Goal: Task Accomplishment & Management: Complete application form

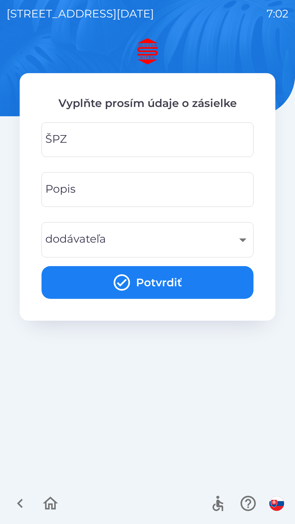
click at [167, 138] on input "ŠPZ" at bounding box center [147, 140] width 199 height 22
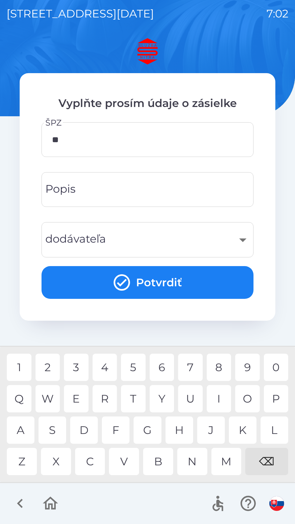
click at [76, 400] on div "E" at bounding box center [76, 398] width 25 height 27
click at [186, 360] on div "7" at bounding box center [190, 367] width 25 height 27
type input "*******"
click at [225, 366] on div "8" at bounding box center [219, 367] width 25 height 27
click at [161, 190] on input "Popis" at bounding box center [147, 190] width 199 height 22
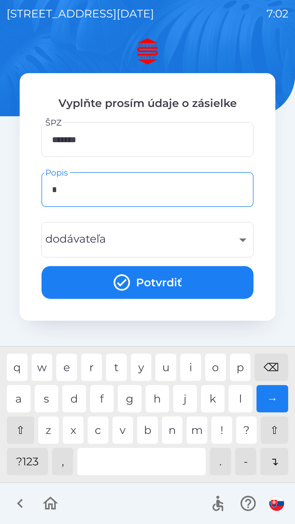
click at [160, 401] on div "h" at bounding box center [158, 398] width 24 height 27
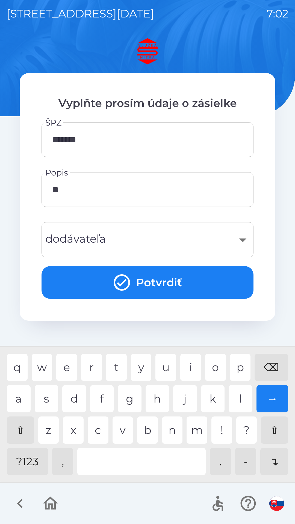
type input "***"
click at [58, 399] on div "a s d f g h j k l →" at bounding box center [147, 398] width 281 height 27
click at [152, 233] on div "​" at bounding box center [147, 240] width 199 height 22
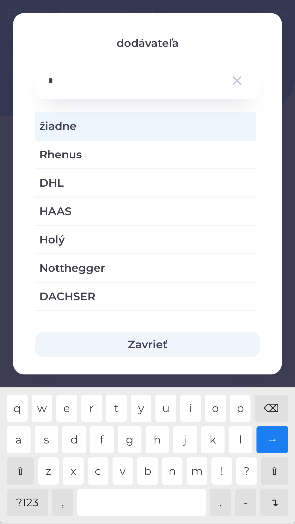
click at [150, 448] on div "h" at bounding box center [158, 439] width 24 height 27
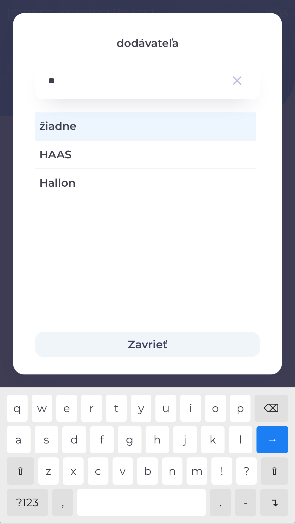
type input "***"
click at [169, 157] on span "HAAS" at bounding box center [145, 154] width 212 height 16
type input "***"
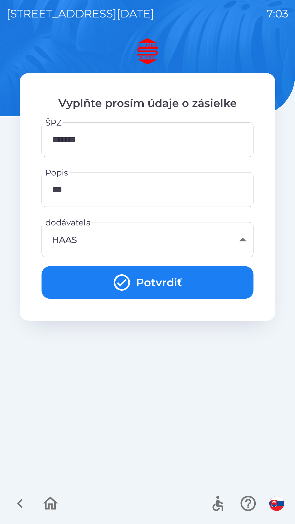
click at [189, 279] on button "Potvrdiť" at bounding box center [147, 282] width 212 height 33
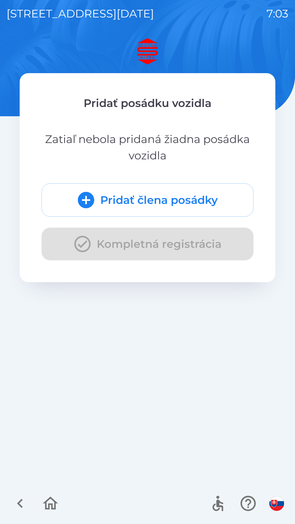
click at [203, 199] on button "Pridať člena posádky" at bounding box center [147, 199] width 212 height 33
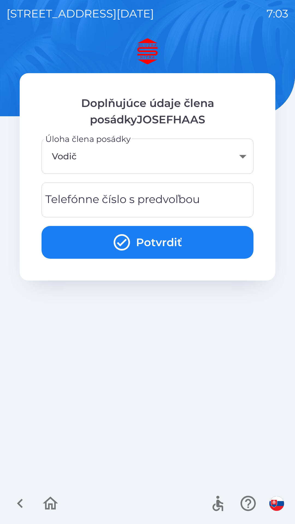
click at [178, 198] on div "Telefónne číslo s predvoľbou Telefónne číslo s predvoľbou" at bounding box center [147, 200] width 212 height 35
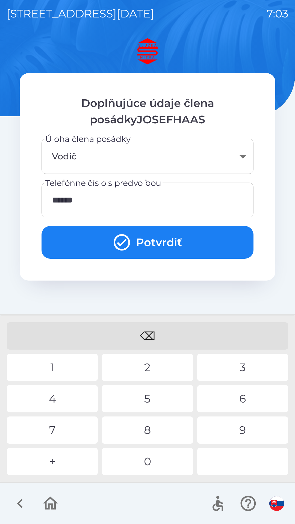
click at [147, 461] on div "0" at bounding box center [147, 461] width 91 height 27
click at [76, 366] on div "1" at bounding box center [52, 367] width 91 height 27
click at [144, 460] on div "0" at bounding box center [147, 461] width 91 height 27
type input "**********"
click at [144, 462] on div "0" at bounding box center [147, 461] width 91 height 27
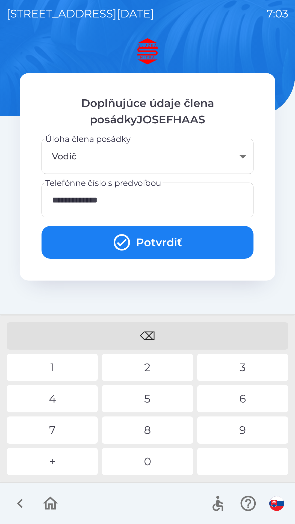
click at [181, 244] on button "Potvrdiť" at bounding box center [147, 242] width 212 height 33
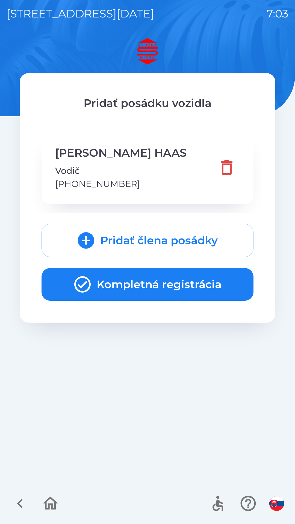
click at [177, 282] on button "Kompletná registrácia" at bounding box center [147, 284] width 212 height 33
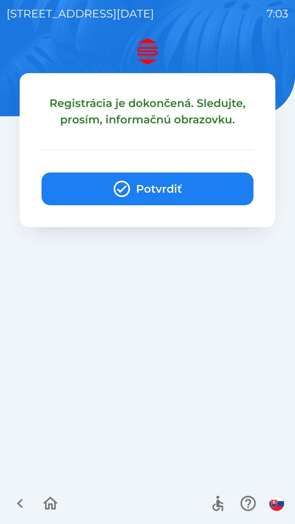
click at [198, 189] on button "Potvrdiť" at bounding box center [147, 189] width 212 height 33
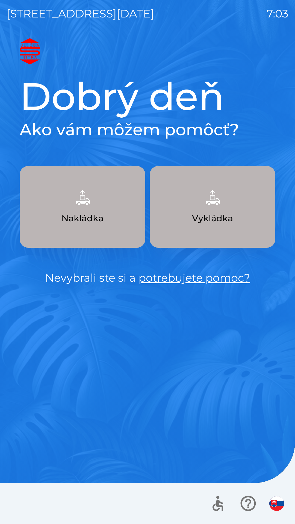
click at [125, 229] on button "Nakládka" at bounding box center [83, 207] width 126 height 82
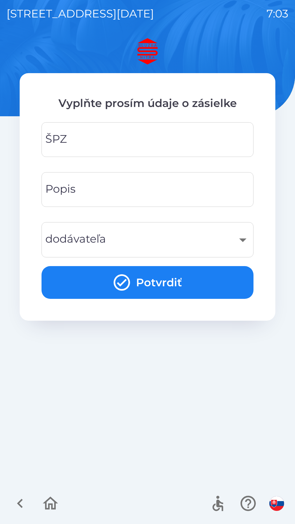
click at [146, 146] on input "ŠPZ" at bounding box center [147, 140] width 199 height 22
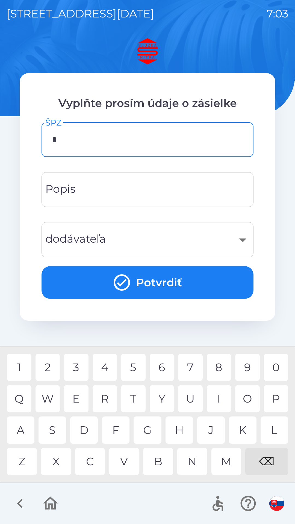
click at [137, 367] on div "5" at bounding box center [133, 367] width 25 height 27
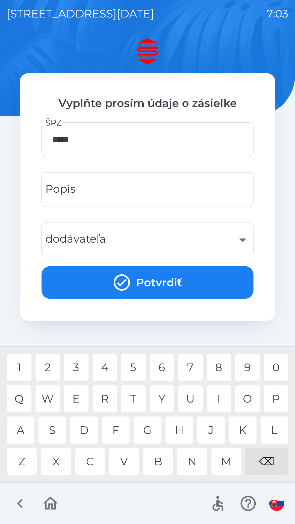
click at [192, 366] on div "7" at bounding box center [190, 367] width 25 height 27
type input "*******"
click at [147, 198] on input "Popis" at bounding box center [147, 190] width 199 height 22
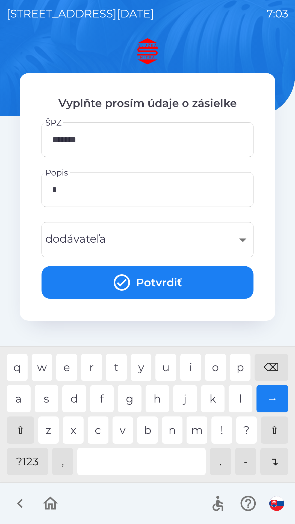
click at [31, 399] on div "a s d f g h j k l →" at bounding box center [147, 398] width 281 height 27
click at [28, 401] on div "a" at bounding box center [19, 398] width 24 height 27
type input "***"
click at [47, 396] on div "s" at bounding box center [47, 398] width 24 height 27
click at [132, 229] on div "​" at bounding box center [147, 240] width 199 height 22
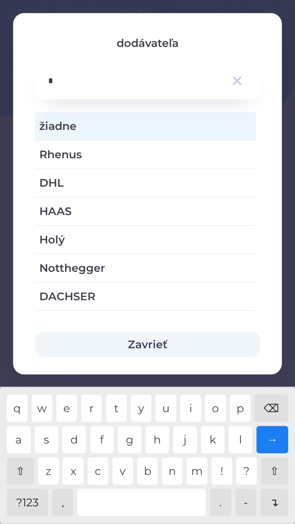
type input "**"
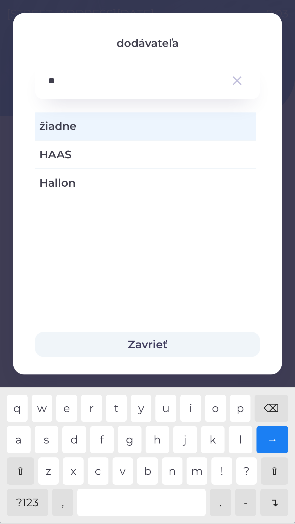
click at [22, 437] on div "a" at bounding box center [19, 439] width 24 height 27
click at [120, 156] on span "HAAS" at bounding box center [145, 154] width 212 height 16
type input "***"
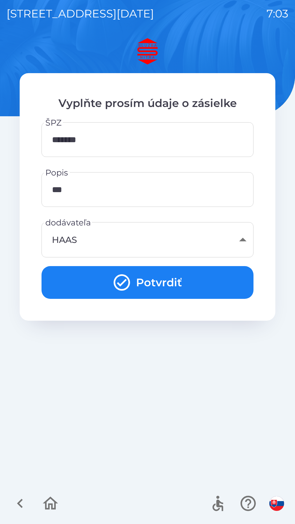
click at [187, 281] on button "Potvrdiť" at bounding box center [147, 282] width 212 height 33
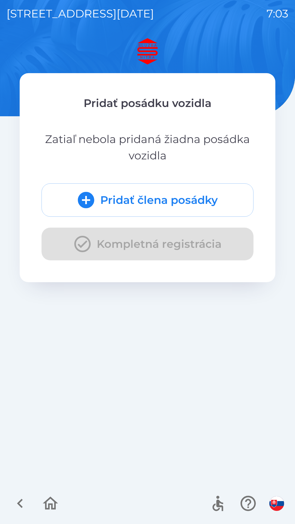
click at [176, 195] on button "Pridať člena posádky" at bounding box center [147, 199] width 212 height 33
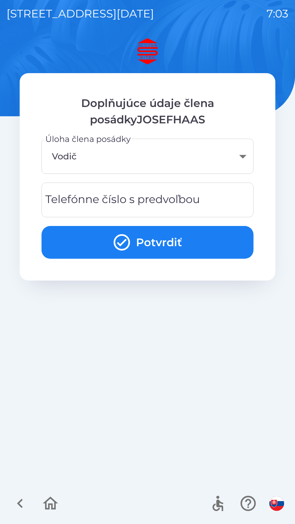
click at [221, 197] on input "Telefónne číslo s predvoľbou" at bounding box center [147, 200] width 199 height 22
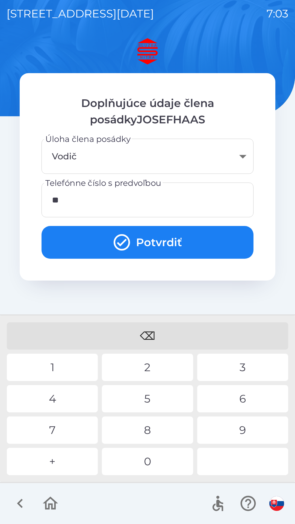
click at [71, 404] on div "4" at bounding box center [52, 398] width 91 height 27
click at [126, 366] on div "2" at bounding box center [147, 367] width 91 height 27
click at [133, 456] on div "0" at bounding box center [147, 461] width 91 height 27
click at [168, 455] on div "0" at bounding box center [147, 461] width 91 height 27
click at [73, 352] on div "⌫ 1 2 3 4 5 6 7 8 9 + 0" at bounding box center [147, 399] width 292 height 164
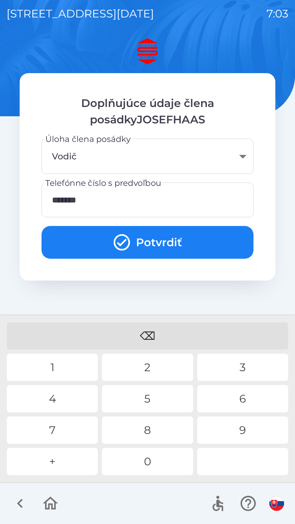
click at [74, 357] on div "1" at bounding box center [52, 367] width 91 height 27
click at [138, 456] on div "0" at bounding box center [147, 461] width 91 height 27
type input "**********"
click at [144, 460] on div "0" at bounding box center [147, 461] width 91 height 27
click at [182, 235] on button "Potvrdiť" at bounding box center [147, 242] width 212 height 33
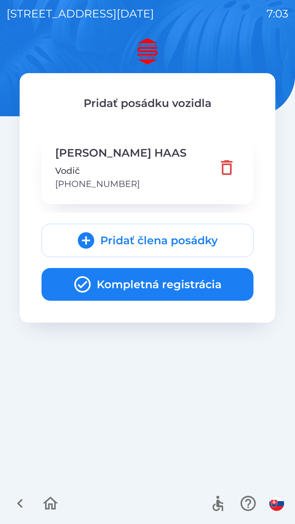
click at [171, 280] on button "Kompletná registrácia" at bounding box center [147, 284] width 212 height 33
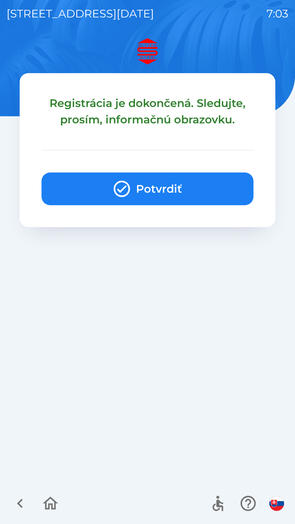
click at [196, 187] on button "Potvrdiť" at bounding box center [147, 189] width 212 height 33
